Goal: Task Accomplishment & Management: Complete application form

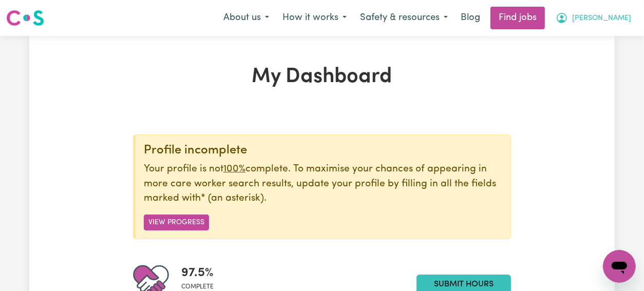
click at [618, 18] on span "Louise" at bounding box center [601, 18] width 59 height 11
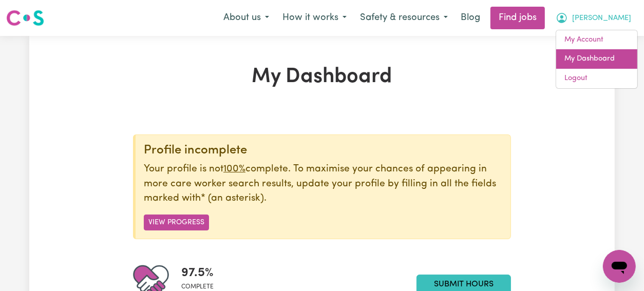
click at [590, 59] on link "My Dashboard" at bounding box center [596, 59] width 81 height 20
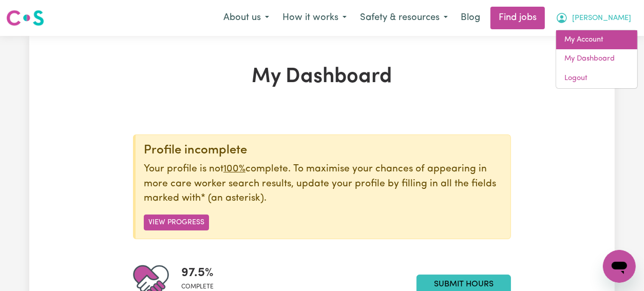
click at [584, 36] on link "My Account" at bounding box center [596, 40] width 81 height 20
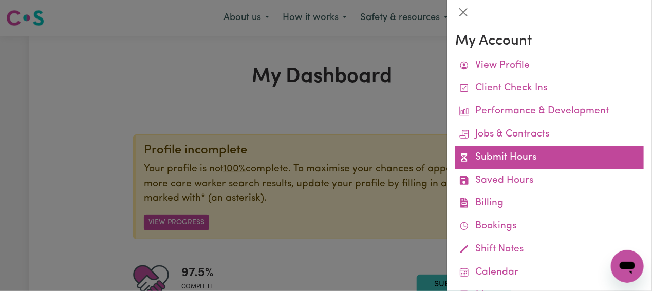
click at [493, 155] on link "Submit Hours" at bounding box center [549, 157] width 189 height 23
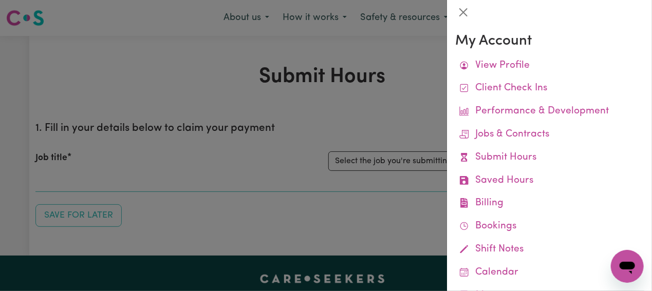
click at [219, 162] on div at bounding box center [326, 145] width 652 height 291
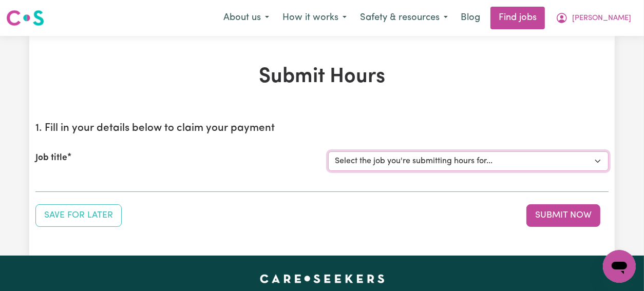
click at [593, 158] on select "Select the job you're submitting hours for... [Catherine McKenzie] Support Work…" at bounding box center [468, 162] width 280 height 20
click at [328, 152] on select "Select the job you're submitting hours for... [Catherine McKenzie] Support Work…" at bounding box center [468, 162] width 280 height 20
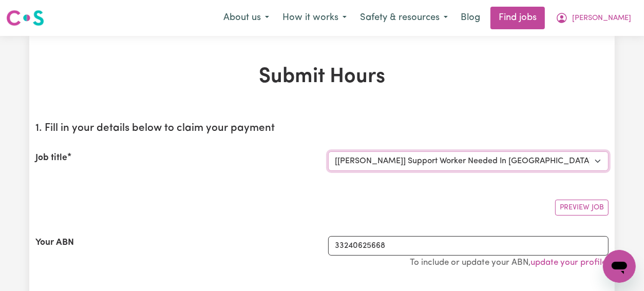
select select "0"
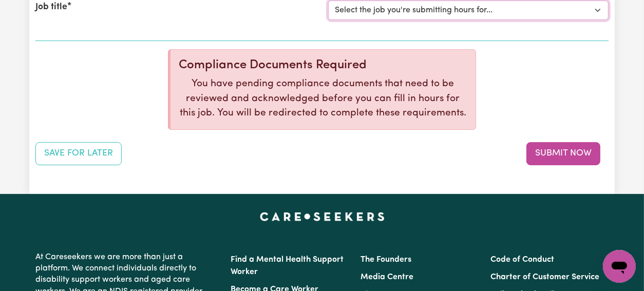
scroll to position [154, 0]
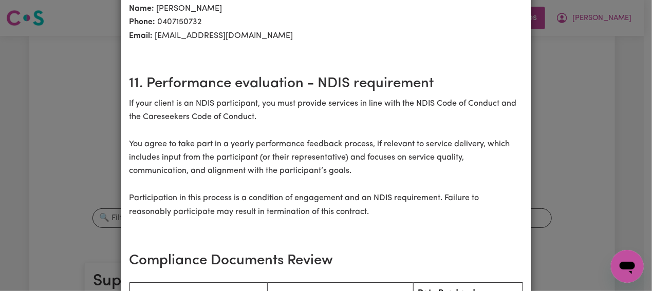
scroll to position [1387, 0]
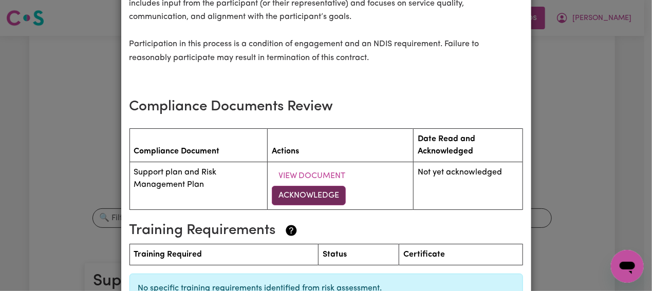
click at [305, 186] on button "Acknowledge" at bounding box center [309, 196] width 74 height 20
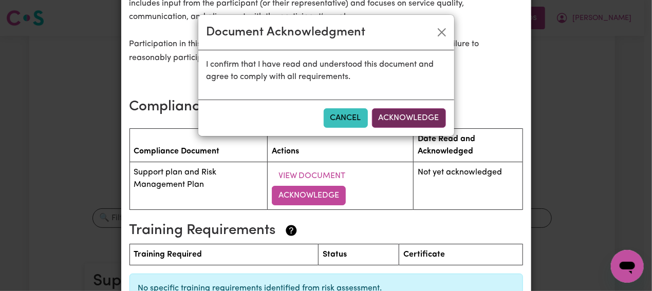
click at [409, 120] on button "Acknowledge" at bounding box center [409, 118] width 74 height 20
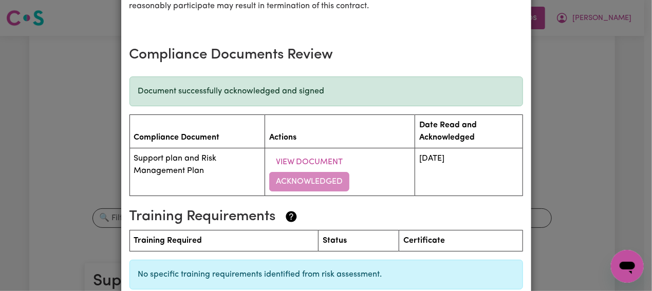
scroll to position [1487, 0]
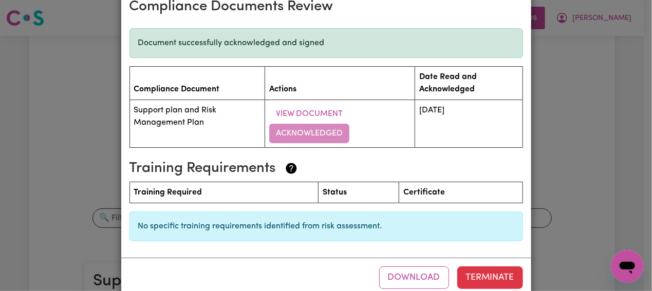
click at [587, 169] on div "Support Worker Needed In Murwillumbah, NSW Contract terms Care Worker: Louise M…" at bounding box center [326, 145] width 652 height 291
click at [404, 267] on button "Download" at bounding box center [414, 278] width 70 height 23
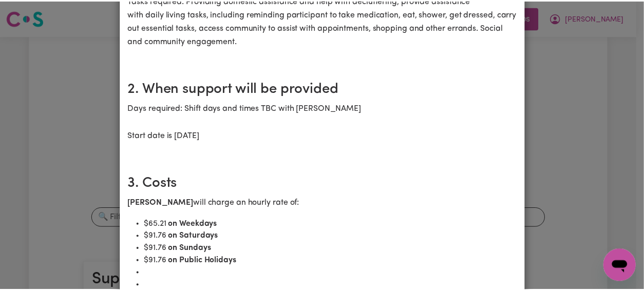
scroll to position [0, 0]
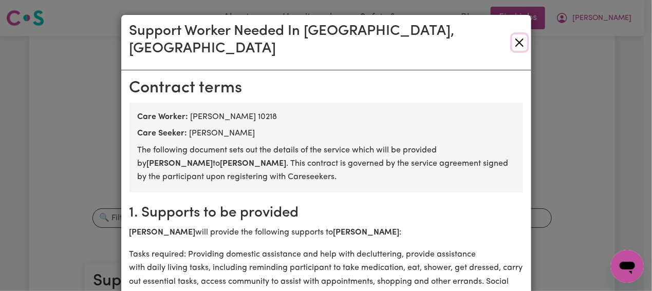
click at [512, 34] on button "Close" at bounding box center [519, 42] width 15 height 16
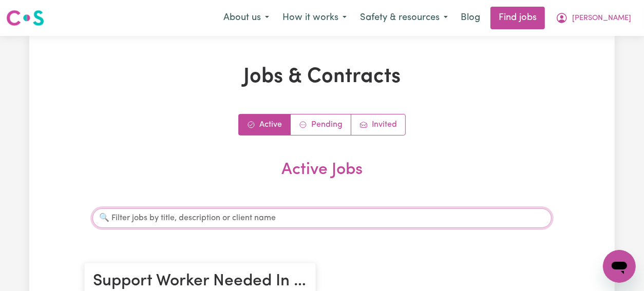
click at [255, 216] on input "Search jobs" at bounding box center [321, 219] width 459 height 20
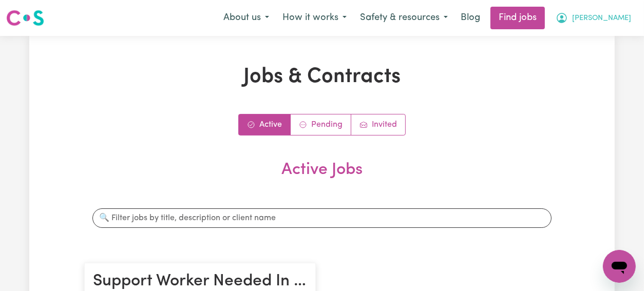
click at [608, 17] on button "Louise" at bounding box center [593, 18] width 89 height 22
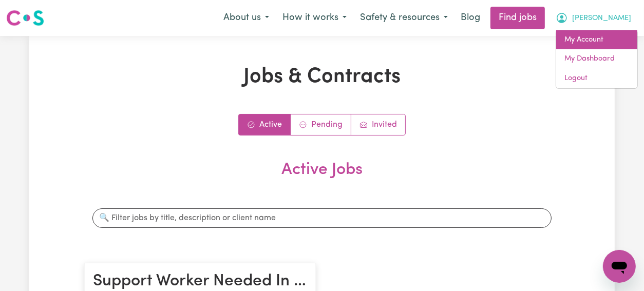
click at [588, 39] on link "My Account" at bounding box center [596, 40] width 81 height 20
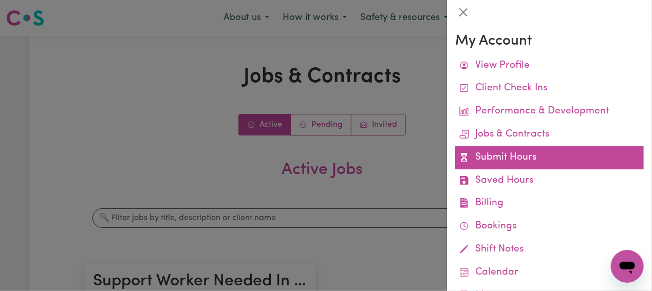
click at [528, 155] on link "Submit Hours" at bounding box center [549, 157] width 189 height 23
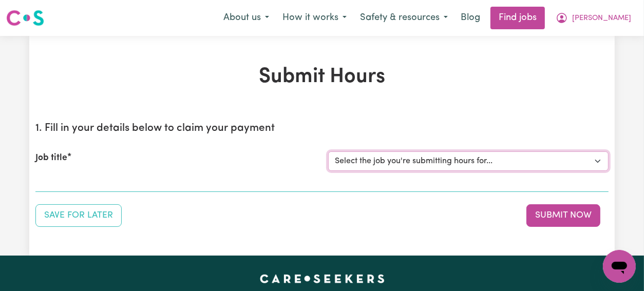
click at [596, 157] on select "Select the job you're submitting hours for... [Catherine McKenzie] Support Work…" at bounding box center [468, 162] width 280 height 20
select select "12705"
click at [328, 152] on select "Select the job you're submitting hours for... [Catherine McKenzie] Support Work…" at bounding box center [468, 162] width 280 height 20
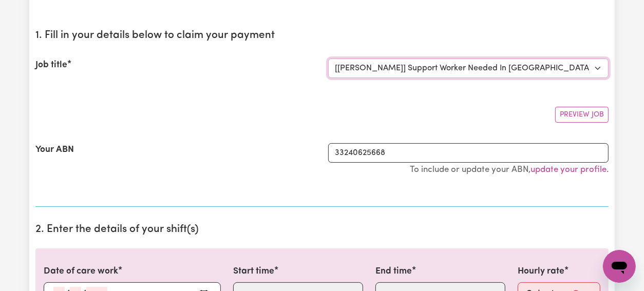
scroll to position [205, 0]
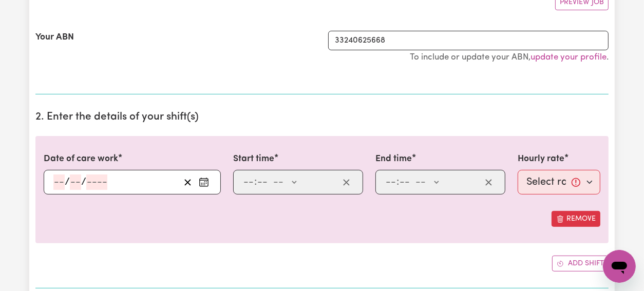
click at [130, 168] on div "Date of care work / /" at bounding box center [132, 174] width 177 height 42
click at [87, 176] on input "number" at bounding box center [96, 182] width 21 height 15
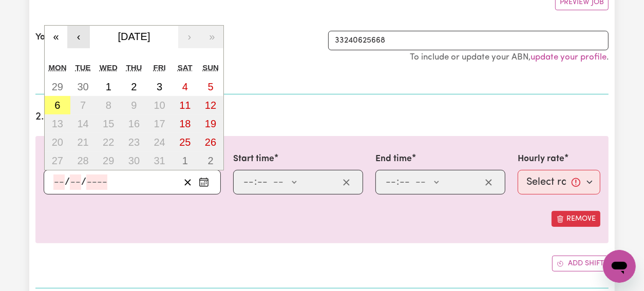
click at [78, 33] on button "‹" at bounding box center [78, 37] width 23 height 23
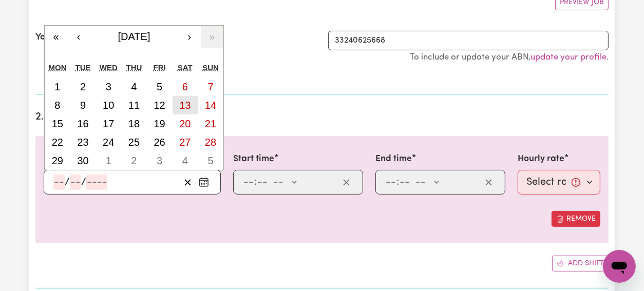
click at [185, 103] on abbr "13" at bounding box center [184, 105] width 11 height 11
type input "2025-09-13"
type input "13"
type input "9"
type input "2025"
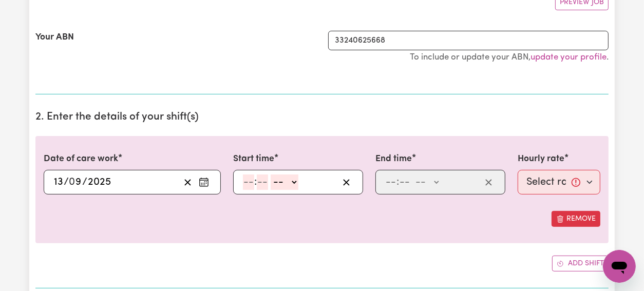
click at [296, 180] on select "-- AM PM" at bounding box center [285, 182] width 28 height 15
select select "am"
click at [271, 175] on select "-- AM PM" at bounding box center [285, 182] width 28 height 15
click at [251, 182] on input "number" at bounding box center [248, 182] width 11 height 15
type input "11"
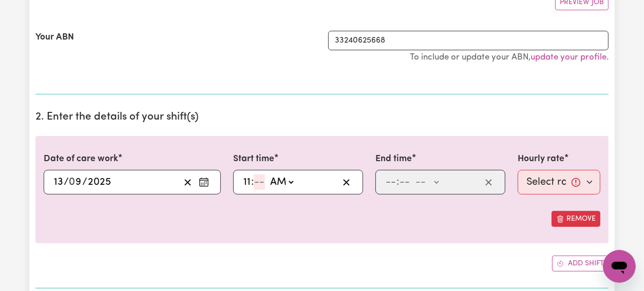
type input "11:03"
type input "3"
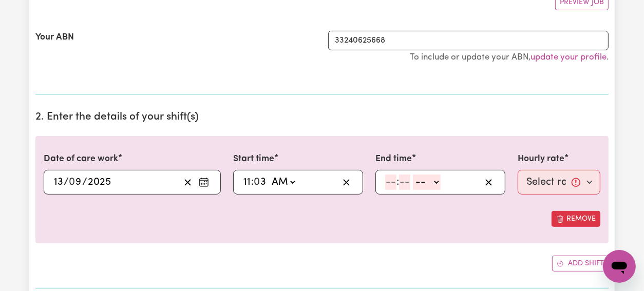
type input "11:30"
type input "30"
click at [394, 179] on input "number" at bounding box center [390, 182] width 11 height 15
type input "12"
type input "30"
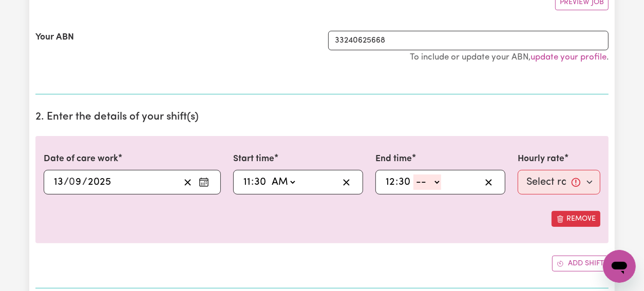
click at [436, 178] on select "-- AM PM" at bounding box center [428, 182] width 28 height 15
select select "pm"
click at [414, 175] on select "-- AM PM" at bounding box center [428, 182] width 28 height 15
type input "12:30"
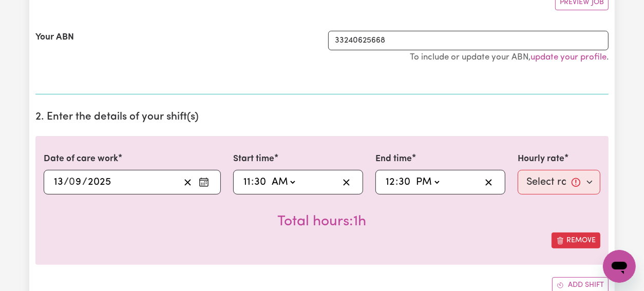
click at [437, 217] on div "Total hours: 1h" at bounding box center [322, 214] width 557 height 38
click at [592, 179] on select "Select rate... $65.21 (Weekday) $91.76 (Saturday) $91.76 (Sunday) $91.76 (Publi…" at bounding box center [559, 182] width 83 height 25
select select "91.76-Saturday"
click at [518, 170] on select "Select rate... $65.21 (Weekday) $91.76 (Saturday) $91.76 (Sunday) $91.76 (Publi…" at bounding box center [559, 182] width 83 height 25
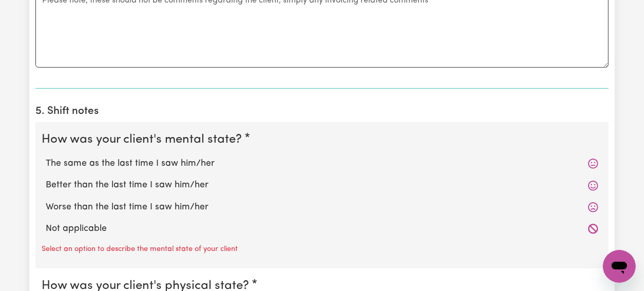
scroll to position [667, 0]
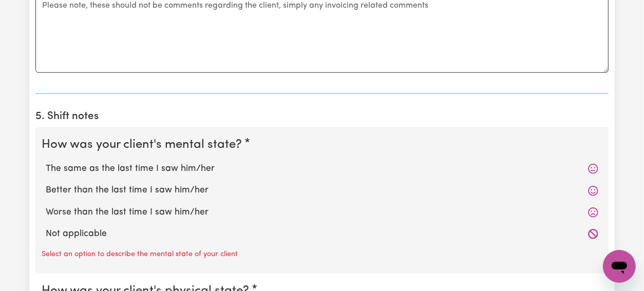
click at [591, 164] on icon at bounding box center [593, 169] width 10 height 10
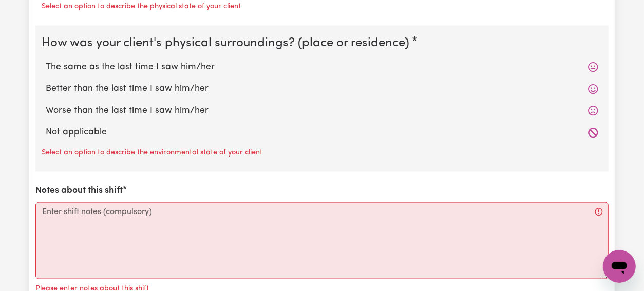
scroll to position [1130, 0]
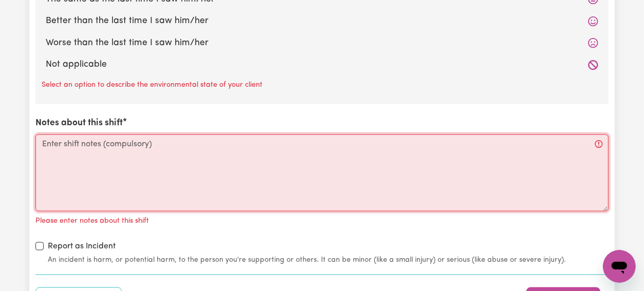
click at [64, 147] on textarea "Notes about this shift" at bounding box center [321, 173] width 573 height 77
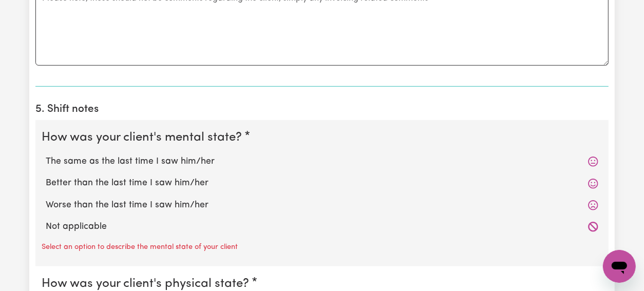
scroll to position [667, 0]
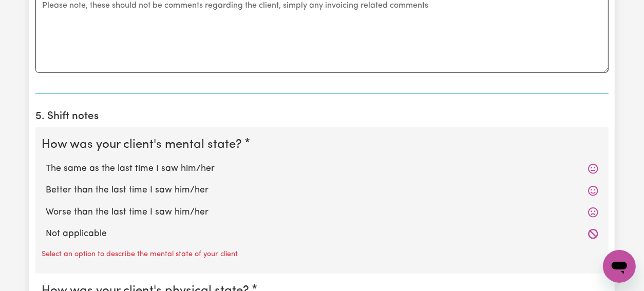
click at [590, 164] on icon at bounding box center [593, 169] width 10 height 10
click at [159, 166] on label "The same as the last time I saw him/her" at bounding box center [322, 168] width 553 height 13
click at [46, 162] on input "The same as the last time I saw him/her" at bounding box center [45, 162] width 1 height 1
radio input "true"
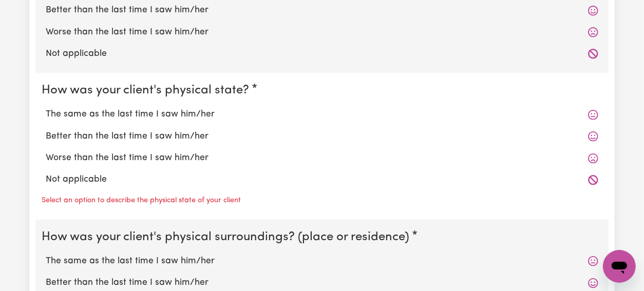
scroll to position [873, 0]
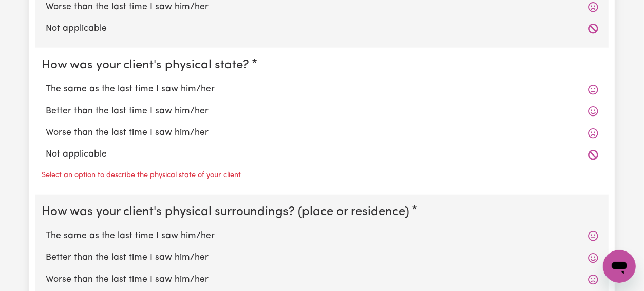
click at [122, 83] on label "The same as the last time I saw him/her" at bounding box center [322, 89] width 553 height 13
click at [46, 82] on input "The same as the last time I saw him/her" at bounding box center [45, 82] width 1 height 1
radio input "true"
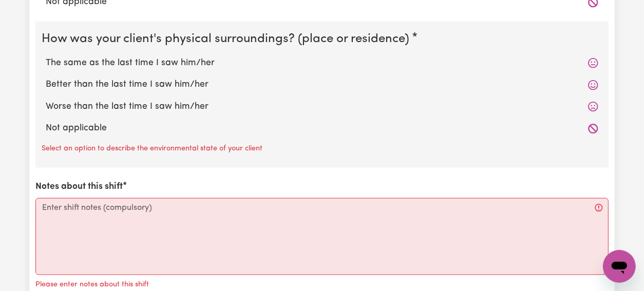
scroll to position [1027, 0]
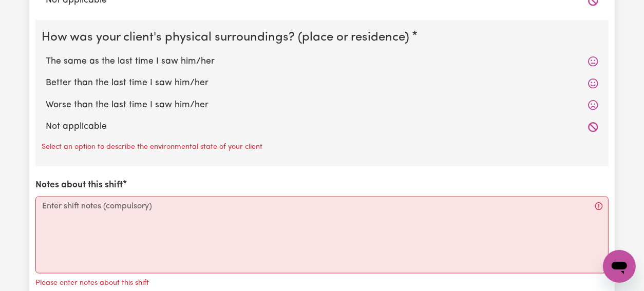
click at [129, 56] on label "The same as the last time I saw him/her" at bounding box center [322, 61] width 553 height 13
click at [46, 55] on input "The same as the last time I saw him/her" at bounding box center [45, 54] width 1 height 1
radio input "true"
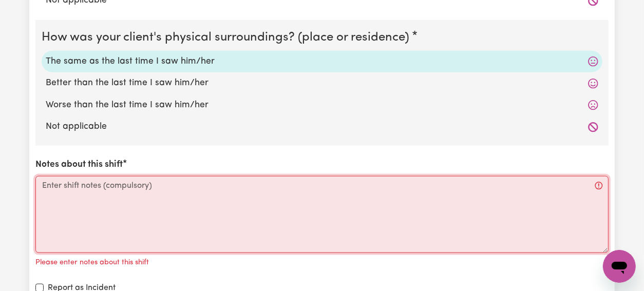
click at [63, 183] on textarea "Notes about this shift" at bounding box center [321, 214] width 573 height 77
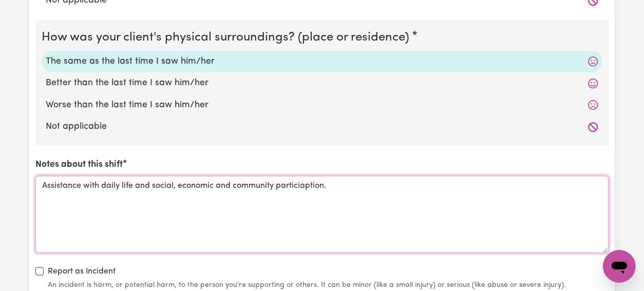
click at [176, 182] on textarea "Assistance with daily life and social, economic and community particiaption." at bounding box center [321, 214] width 573 height 77
click at [342, 187] on textarea "Assistance with daily life and social, economic and community particiaption." at bounding box center [321, 214] width 573 height 77
click at [180, 183] on textarea "Assistance with daily life and social, economic and community particiaption." at bounding box center [321, 214] width 573 height 77
click at [178, 183] on textarea "Assistance with daily life and social, economic and community particiaption." at bounding box center [321, 214] width 573 height 77
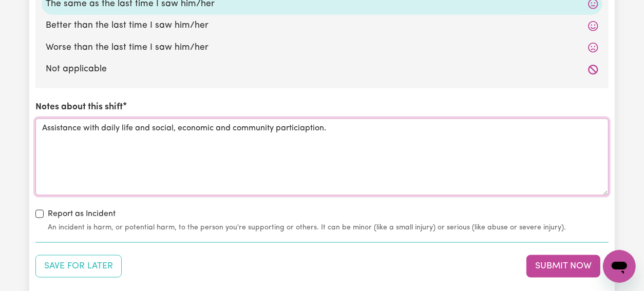
scroll to position [1130, 0]
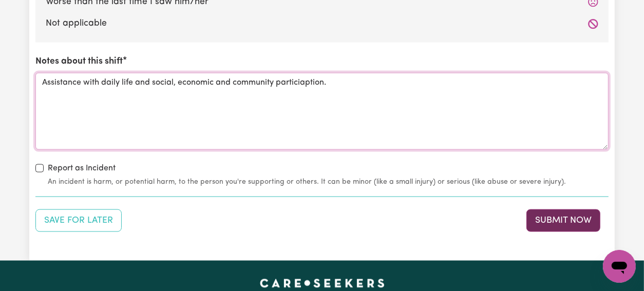
type textarea "Assistance with daily life and social, economic and community particiaption."
click at [569, 220] on button "Submit Now" at bounding box center [564, 221] width 74 height 23
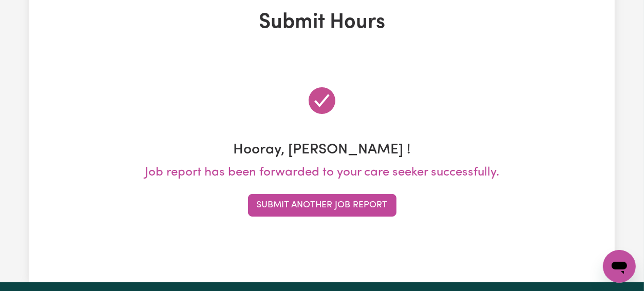
scroll to position [205, 0]
